Goal: Task Accomplishment & Management: Use online tool/utility

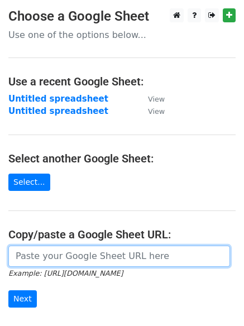
click at [70, 249] on input "url" at bounding box center [118, 255] width 221 height 21
paste input "[URL][DOMAIN_NAME]"
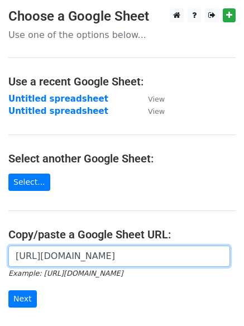
scroll to position [0, 244]
type input "[URL][DOMAIN_NAME]"
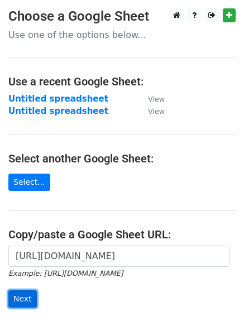
click at [14, 296] on input "Next" at bounding box center [22, 298] width 28 height 17
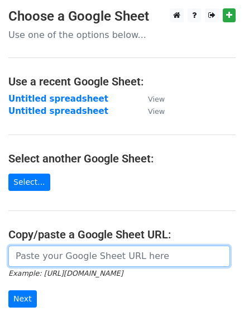
click at [19, 260] on input "url" at bounding box center [118, 255] width 221 height 21
paste input "[URL][DOMAIN_NAME]"
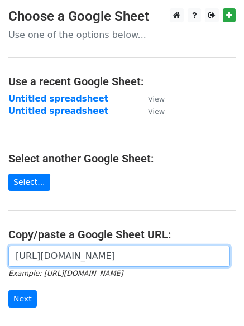
scroll to position [0, 244]
type input "[URL][DOMAIN_NAME]"
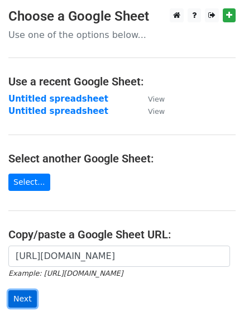
click at [14, 303] on input "Next" at bounding box center [22, 298] width 28 height 17
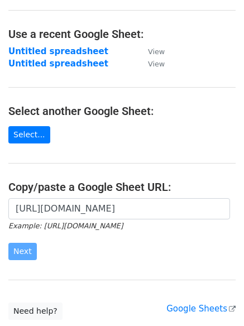
scroll to position [112, 0]
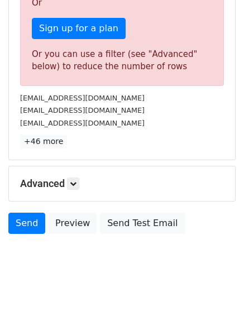
scroll to position [349, 0]
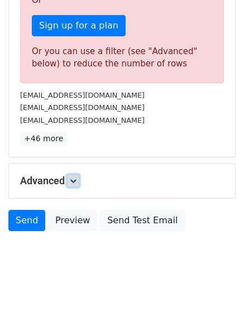
click at [76, 177] on icon at bounding box center [73, 180] width 7 height 7
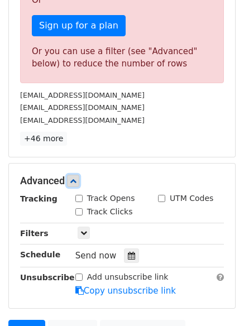
scroll to position [458, 0]
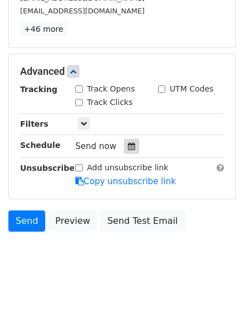
click at [129, 145] on icon at bounding box center [131, 146] width 7 height 8
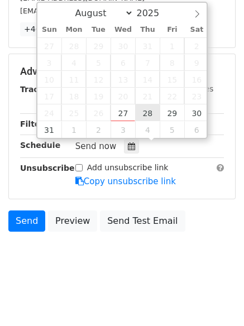
type input "[DATE] 12:00"
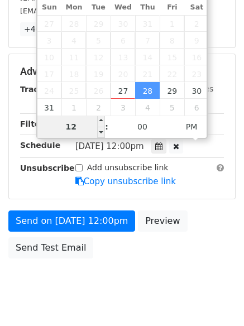
type input "4"
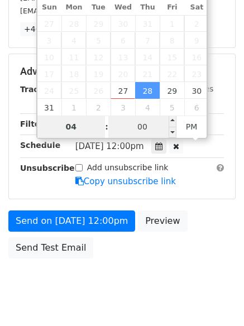
type input "04"
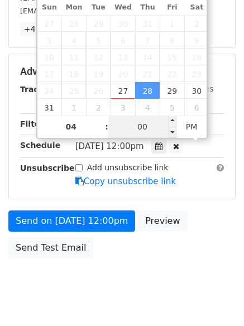
type input "[DATE] 16:00"
click at [142, 128] on input "00" at bounding box center [142, 126] width 68 height 22
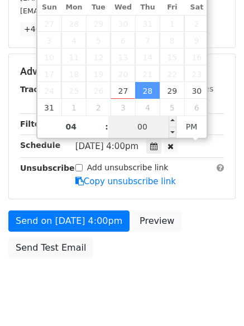
scroll to position [276, 0]
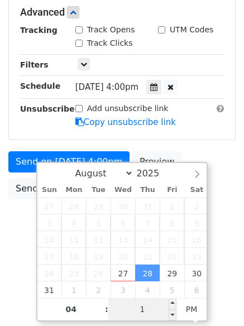
type input "14"
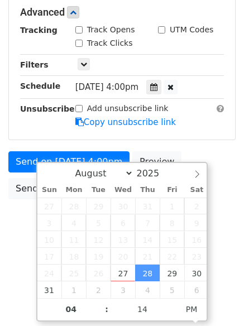
click at [227, 202] on div "Send on [DATE] 4:00pm Preview Send Test Email" at bounding box center [122, 178] width 244 height 54
type input "[DATE] 16:14"
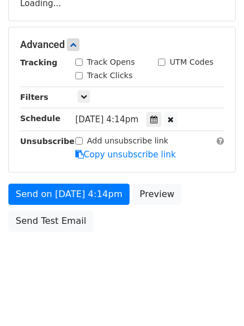
scroll to position [244, 0]
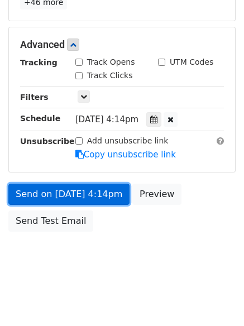
click at [76, 190] on link "Send on [DATE] 4:14pm" at bounding box center [68, 193] width 121 height 21
